Goal: Information Seeking & Learning: Learn about a topic

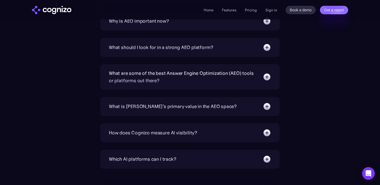
scroll to position [1753, 0]
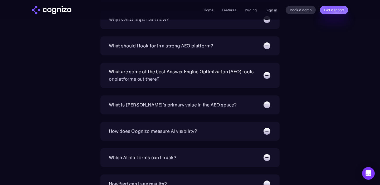
click at [154, 46] on div "What should I look for in a strong AEO platform?" at bounding box center [161, 45] width 104 height 7
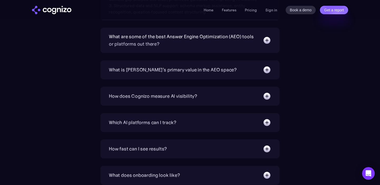
scroll to position [1841, 0]
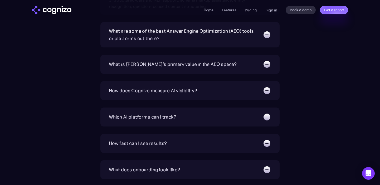
click at [174, 65] on div "What is [PERSON_NAME]’s primary value in the AEO space?" at bounding box center [173, 64] width 128 height 7
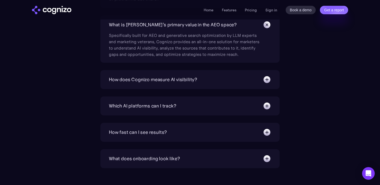
scroll to position [1881, 0]
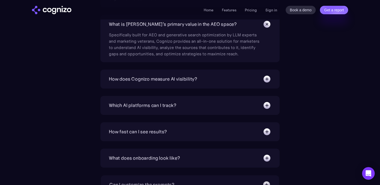
click at [170, 74] on div "How does Cognizo measure AI visibility? We run prompts on each AI platform cont…" at bounding box center [190, 79] width 179 height 19
click at [170, 79] on div "How does Cognizo measure AI visibility?" at bounding box center [153, 78] width 88 height 7
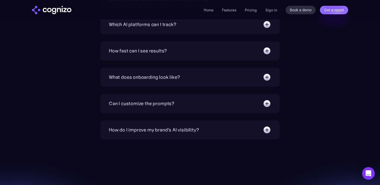
scroll to position [1985, 0]
click at [172, 55] on div "How fast can I see results? We target 6 weeks to realize substantial increase i…" at bounding box center [190, 50] width 179 height 19
click at [163, 51] on div "How fast can I see results?" at bounding box center [138, 50] width 58 height 7
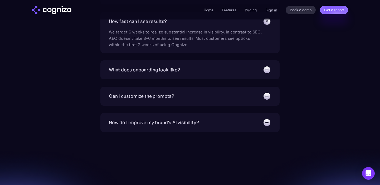
scroll to position [2031, 0]
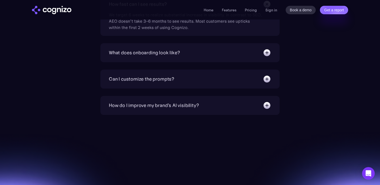
click at [156, 73] on div "Can I customize the prompts? Absolutely. Our prompt generation engine will give…" at bounding box center [190, 79] width 179 height 19
click at [155, 80] on div "Can I customize the prompts?" at bounding box center [141, 78] width 65 height 7
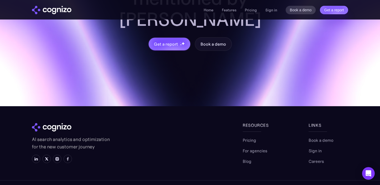
scroll to position [2284, 0]
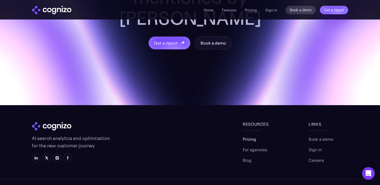
click at [249, 136] on link "Pricing" at bounding box center [249, 139] width 13 height 6
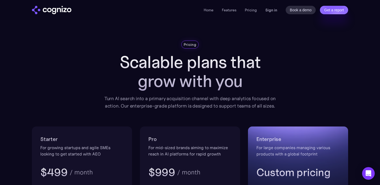
click at [269, 8] on link "Sign in" at bounding box center [272, 10] width 12 height 6
click at [228, 10] on link "Features" at bounding box center [229, 10] width 15 height 5
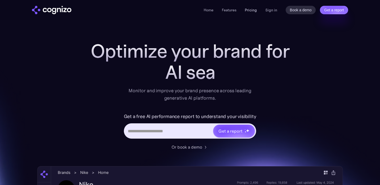
click at [253, 11] on link "Pricing" at bounding box center [251, 10] width 12 height 5
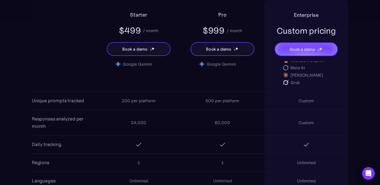
scroll to position [425, 0]
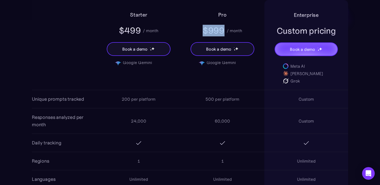
drag, startPoint x: 225, startPoint y: 30, endPoint x: 193, endPoint y: 30, distance: 31.9
click at [193, 30] on div "Pro $999 / month Book a demo" at bounding box center [223, 30] width 84 height 61
copy div "$999"
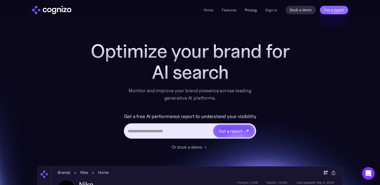
click at [255, 9] on link "Pricing" at bounding box center [251, 10] width 12 height 5
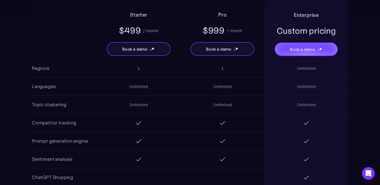
scroll to position [519, 0]
